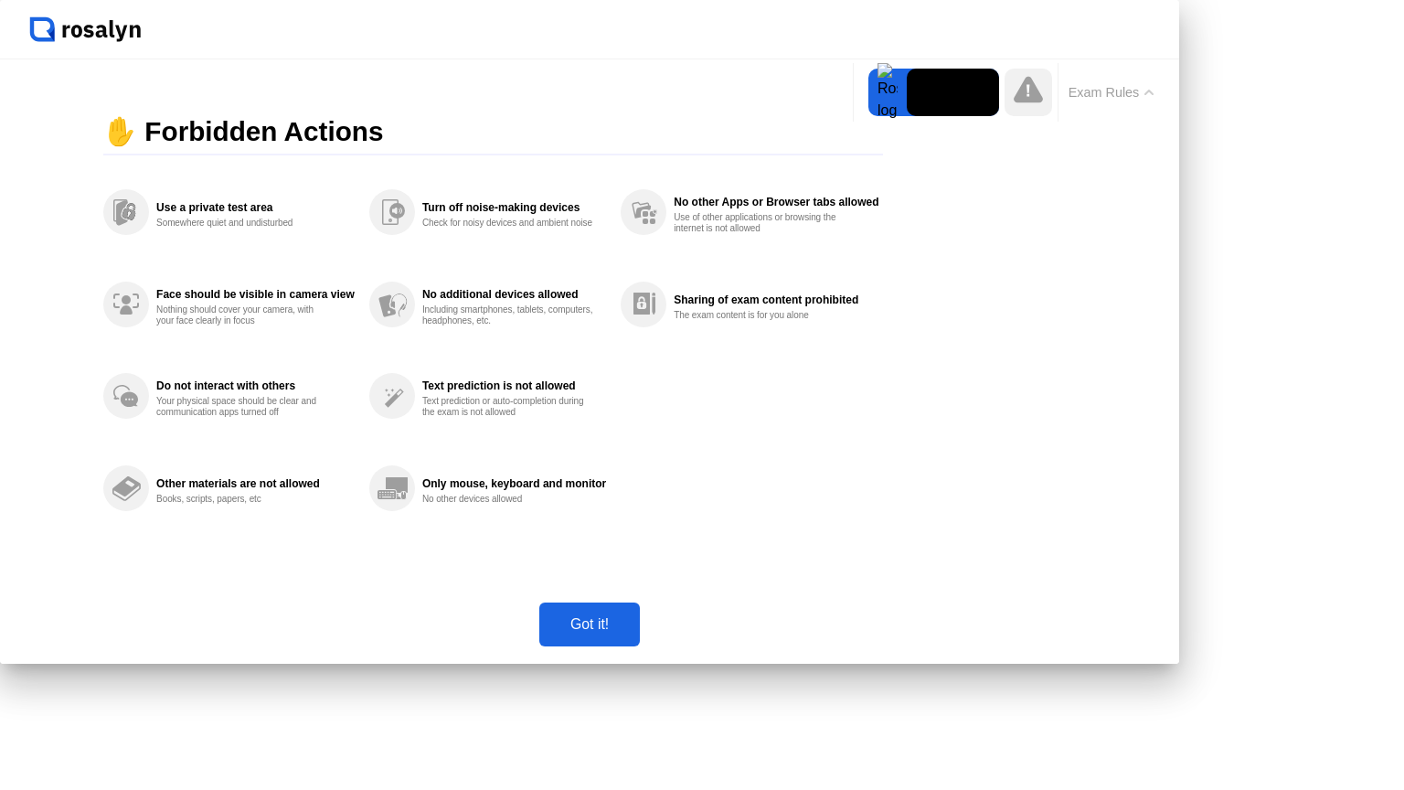
click at [676, 663] on div "Got it!" at bounding box center [589, 623] width 1179 height 79
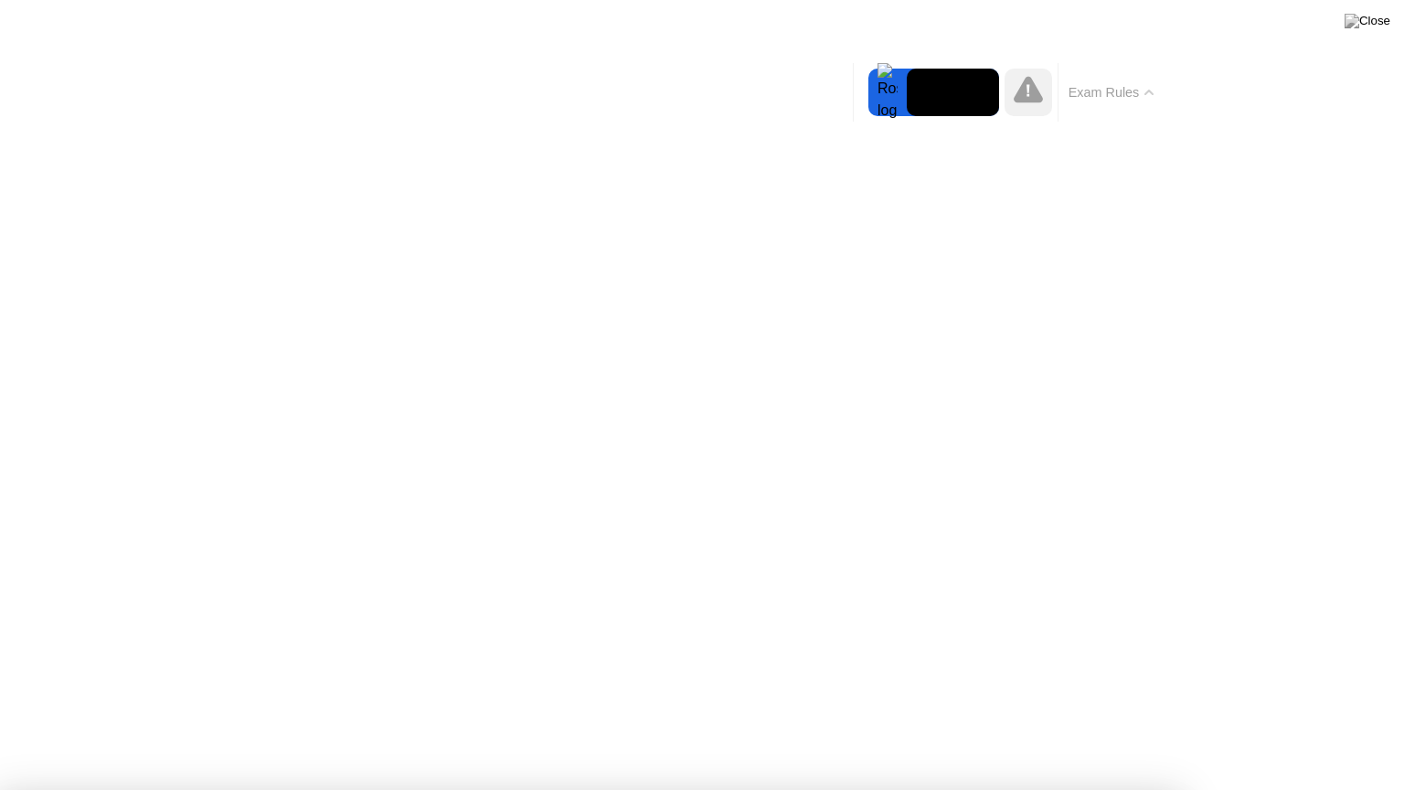
click at [1386, 12] on button at bounding box center [1367, 21] width 55 height 24
click at [1007, 79] on div at bounding box center [1028, 93] width 48 height 48
drag, startPoint x: 670, startPoint y: 757, endPoint x: 680, endPoint y: 738, distance: 21.7
